Goal: Check status

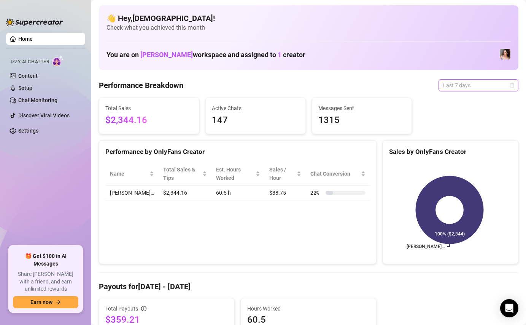
click at [451, 87] on span "Last 7 days" at bounding box center [478, 85] width 71 height 11
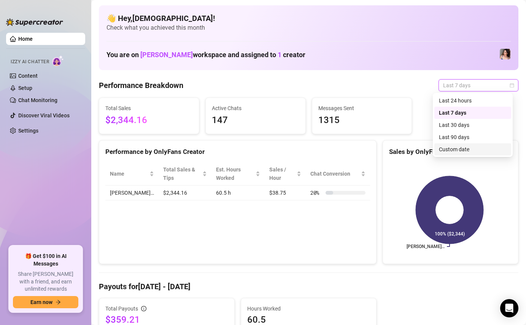
click at [448, 151] on div "Custom date" at bounding box center [473, 149] width 68 height 8
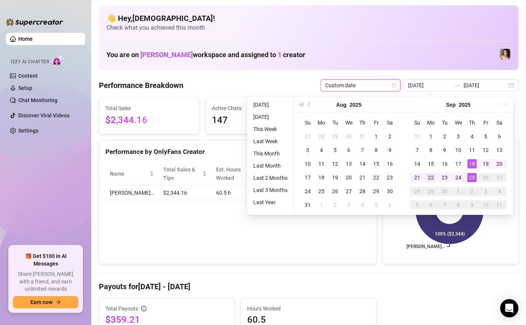
type input "[DATE]"
click at [427, 178] on div "22" at bounding box center [430, 177] width 9 height 9
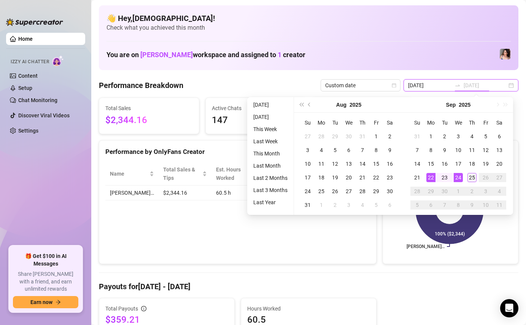
type input "[DATE]"
click at [468, 178] on div "25" at bounding box center [472, 177] width 9 height 9
type input "[DATE]"
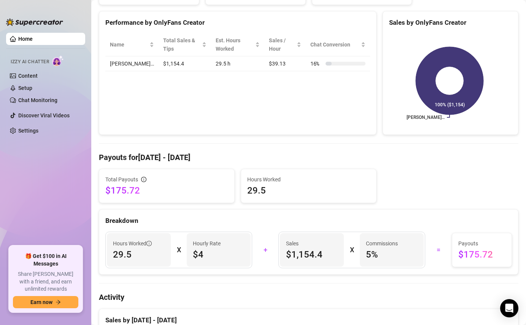
scroll to position [262, 0]
